Goal: Check status: Check status

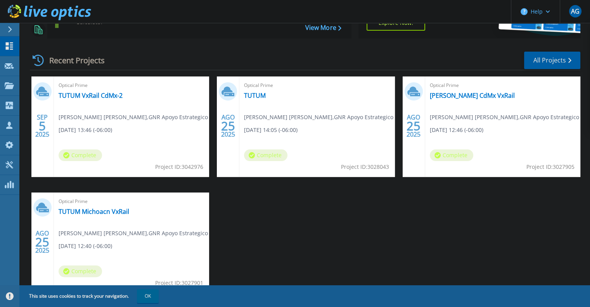
scroll to position [116, 0]
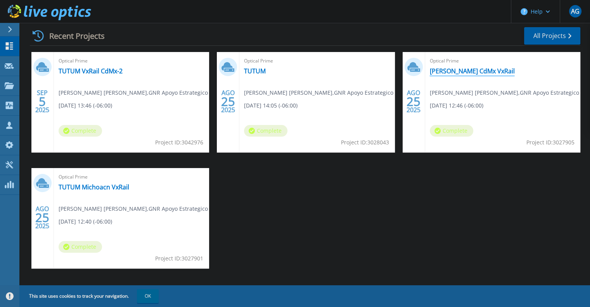
click at [440, 70] on link "TATUM CdMx VxRail" at bounding box center [472, 71] width 85 height 8
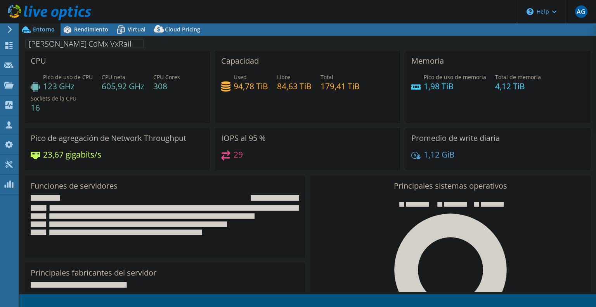
select select "USD"
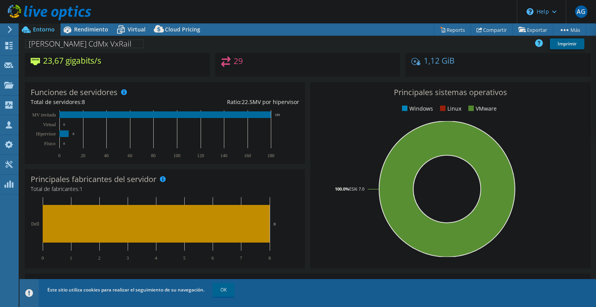
scroll to position [116, 0]
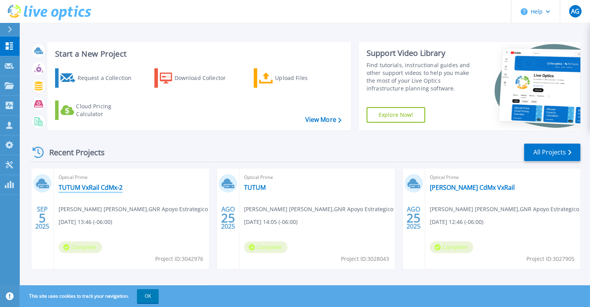
click at [104, 189] on link "TUTUM VxRail CdMx-2" at bounding box center [91, 188] width 64 height 8
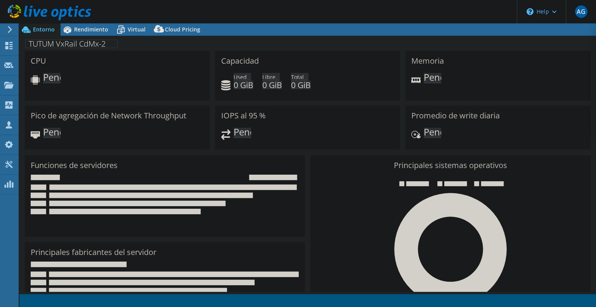
select select "USD"
